Goal: Navigation & Orientation: Understand site structure

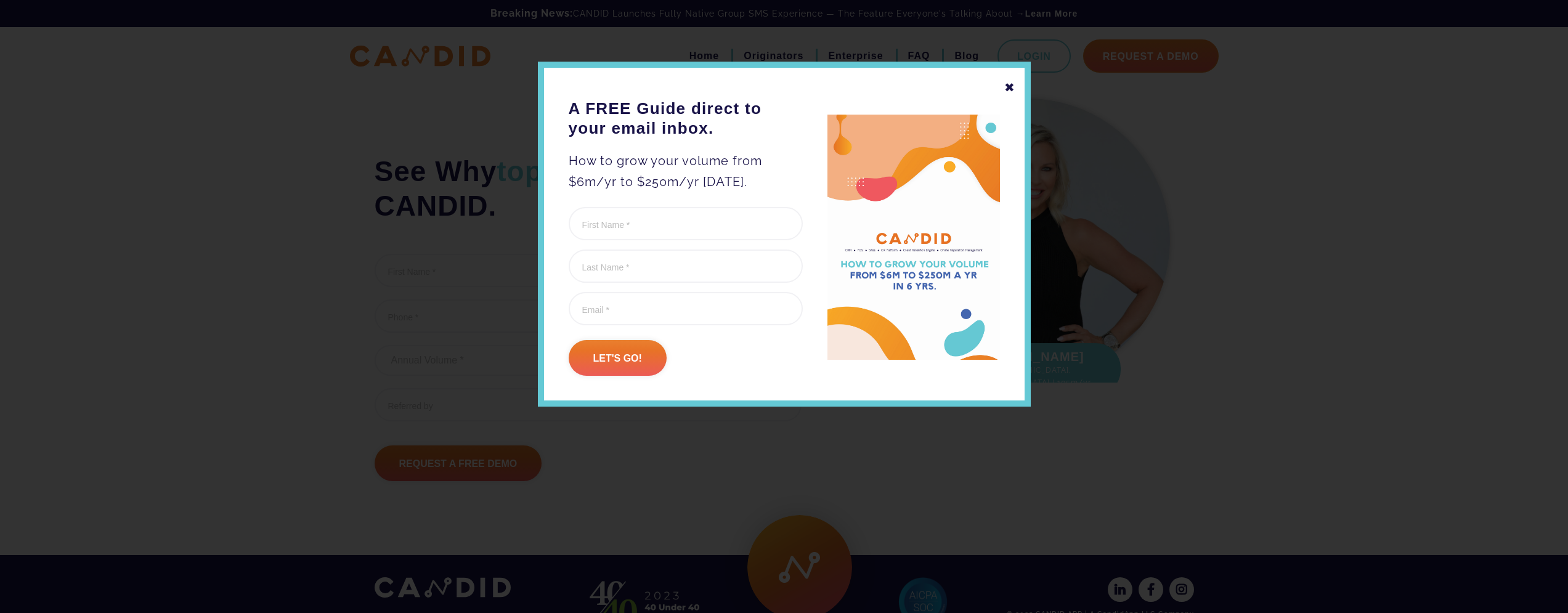
click at [1009, 90] on div "✖" at bounding box center [1010, 87] width 11 height 21
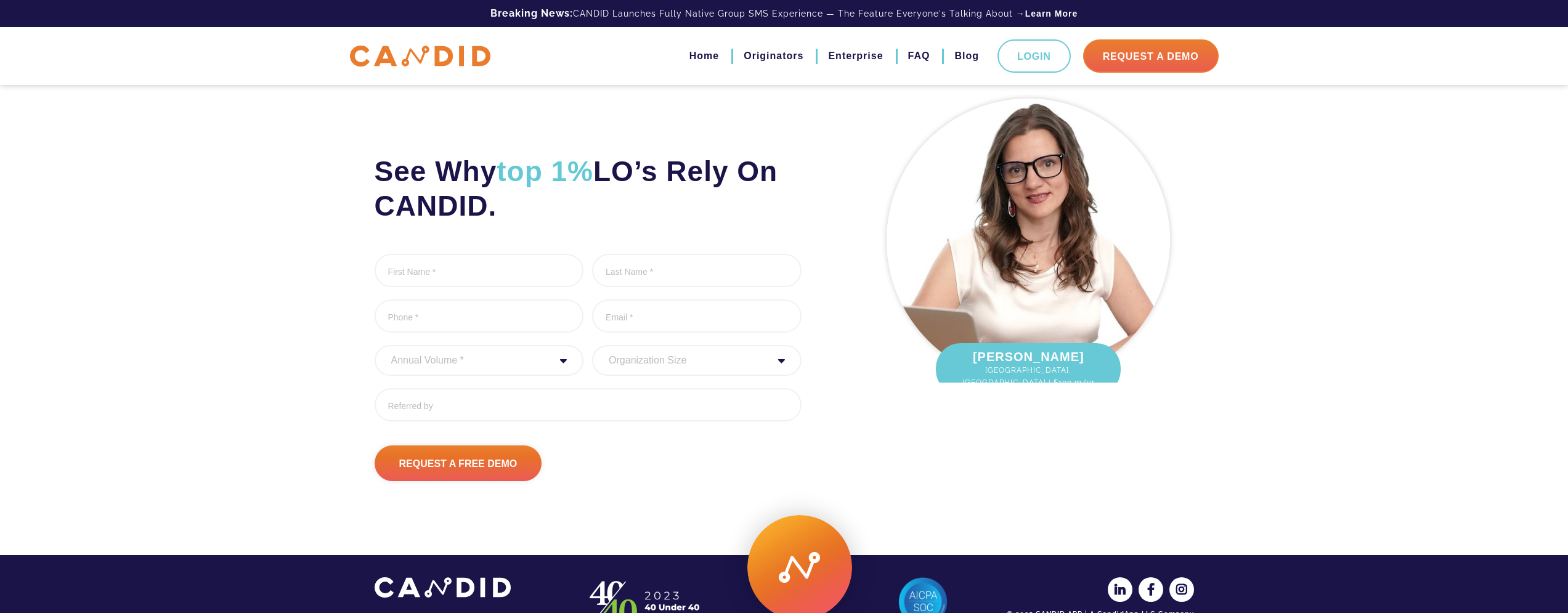
scroll to position [49, 0]
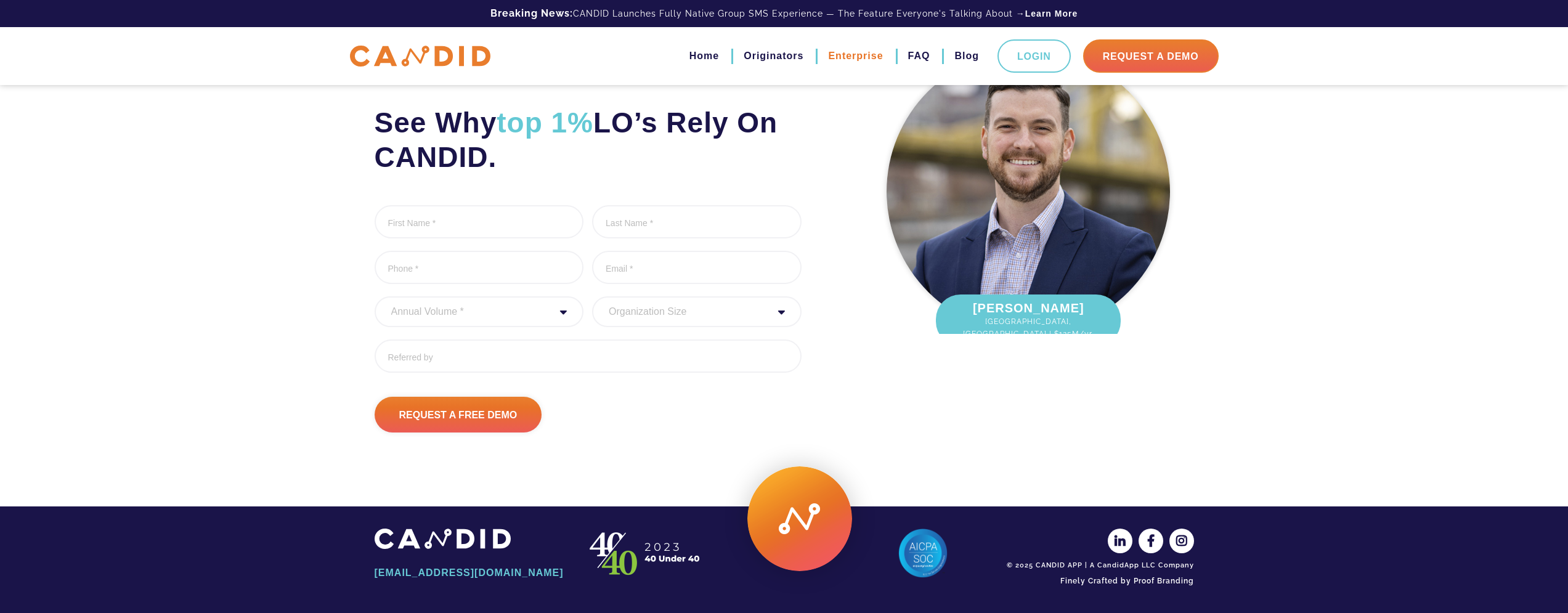
click at [852, 56] on link "Enterprise" at bounding box center [855, 56] width 55 height 21
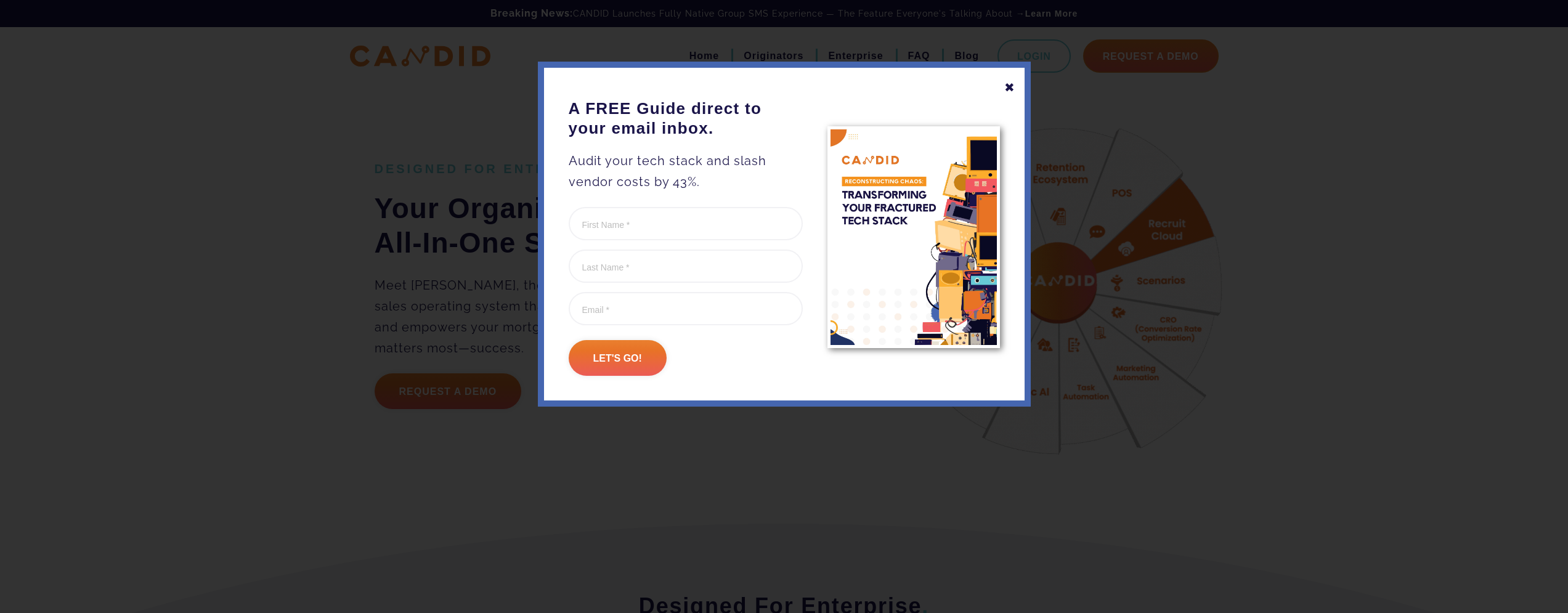
click at [1008, 88] on div "✖" at bounding box center [1010, 87] width 11 height 21
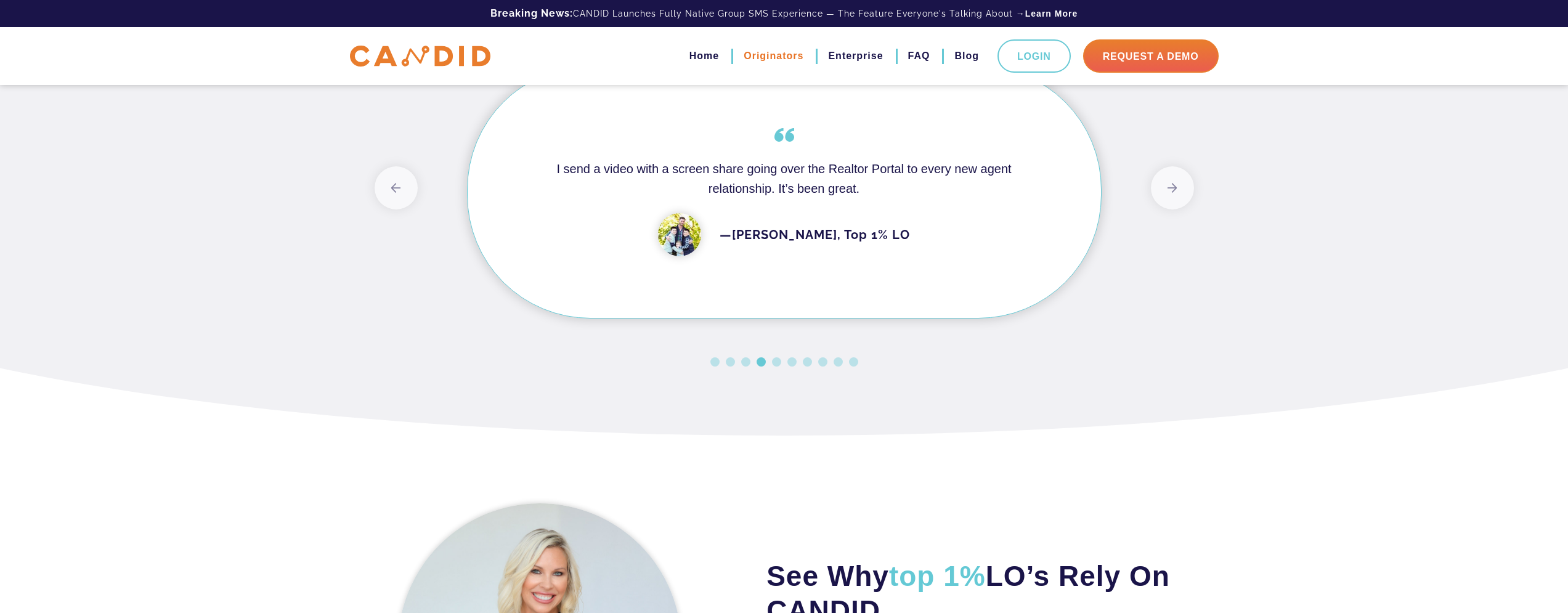
scroll to position [2531, 0]
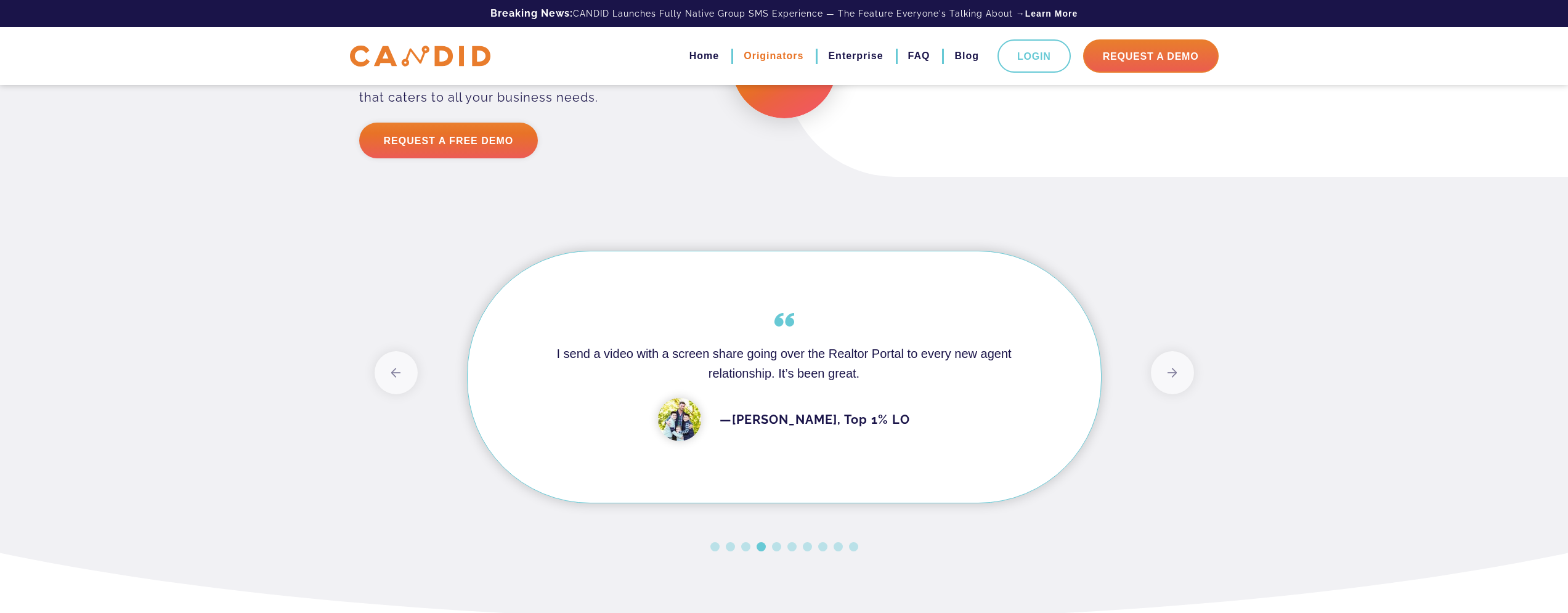
click at [780, 56] on link "Originators" at bounding box center [773, 56] width 60 height 21
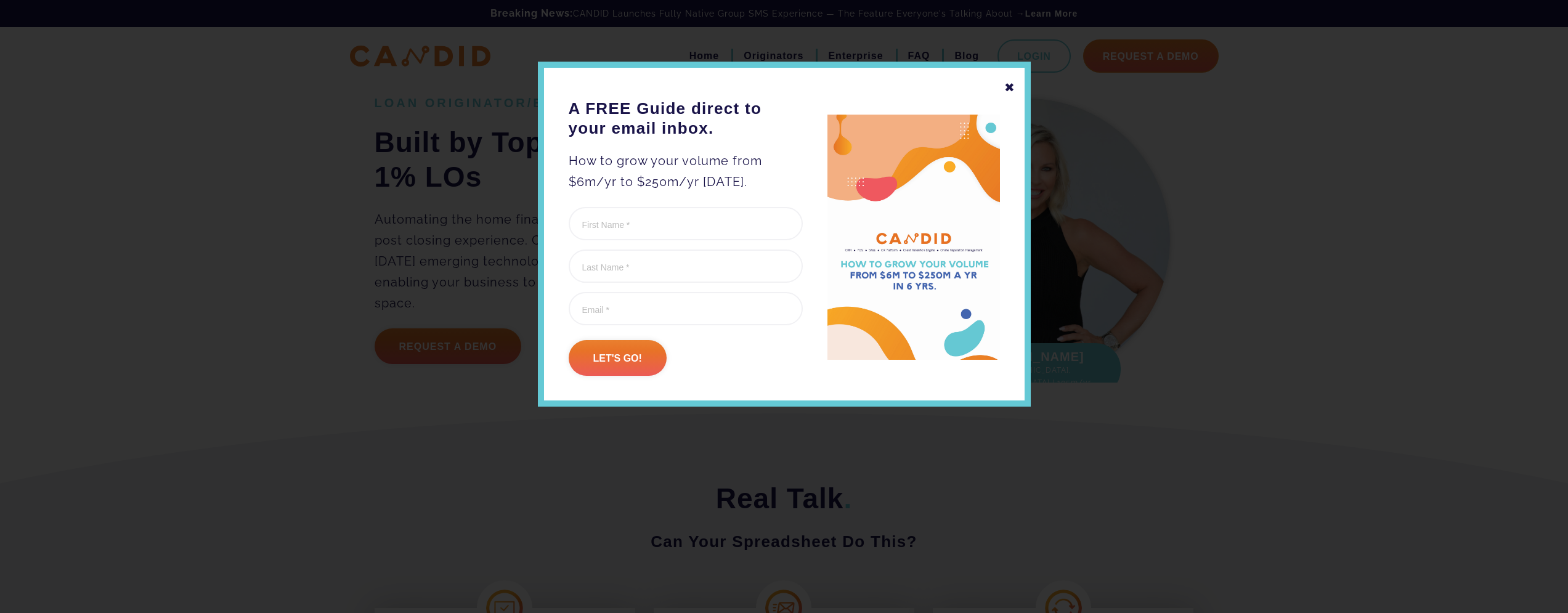
click at [1011, 89] on div "✖" at bounding box center [1010, 87] width 11 height 21
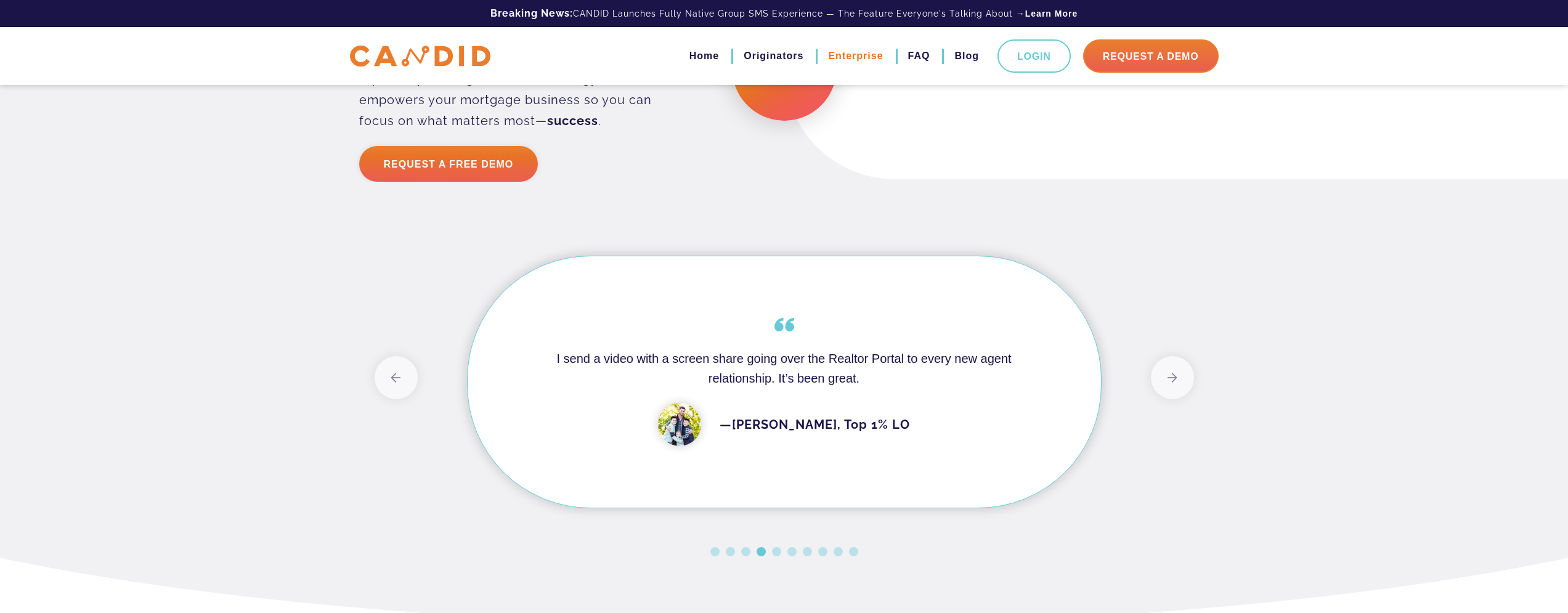
scroll to position [3237, 0]
